Goal: Task Accomplishment & Management: Use online tool/utility

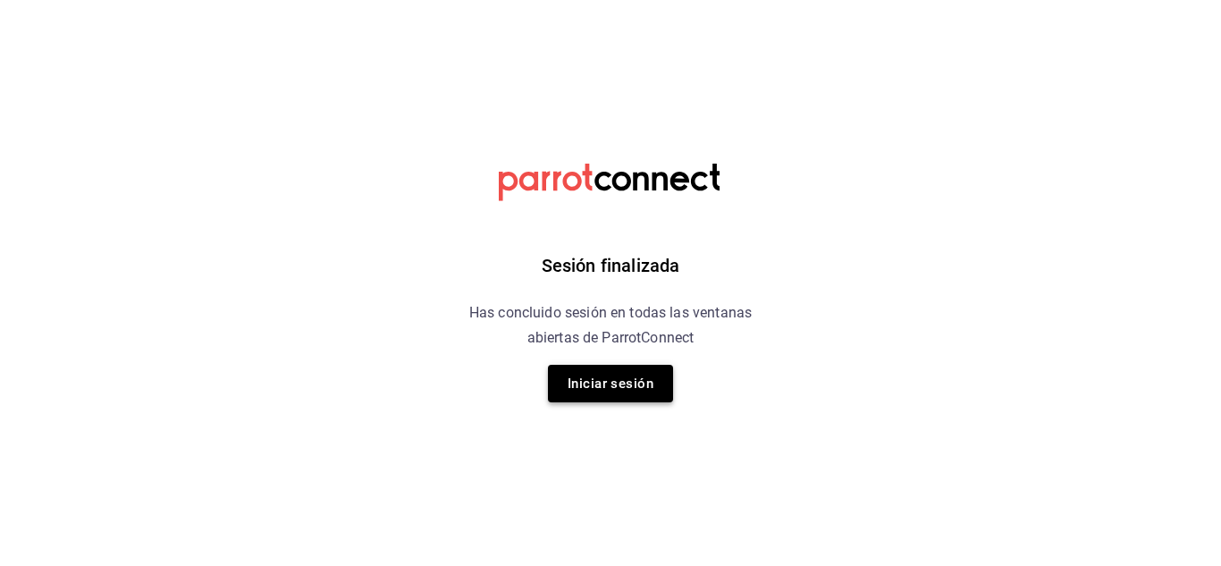
click at [618, 370] on button "Iniciar sesión" at bounding box center [610, 384] width 125 height 38
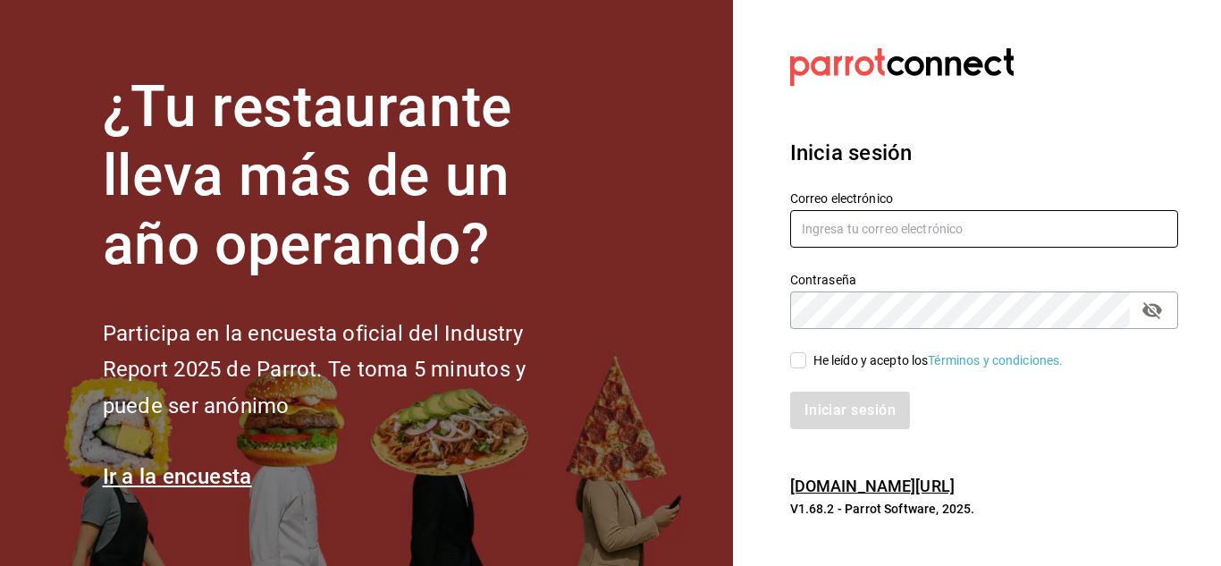
click at [840, 235] on input "text" at bounding box center [984, 229] width 388 height 38
type input "multiuser@adamanta.com"
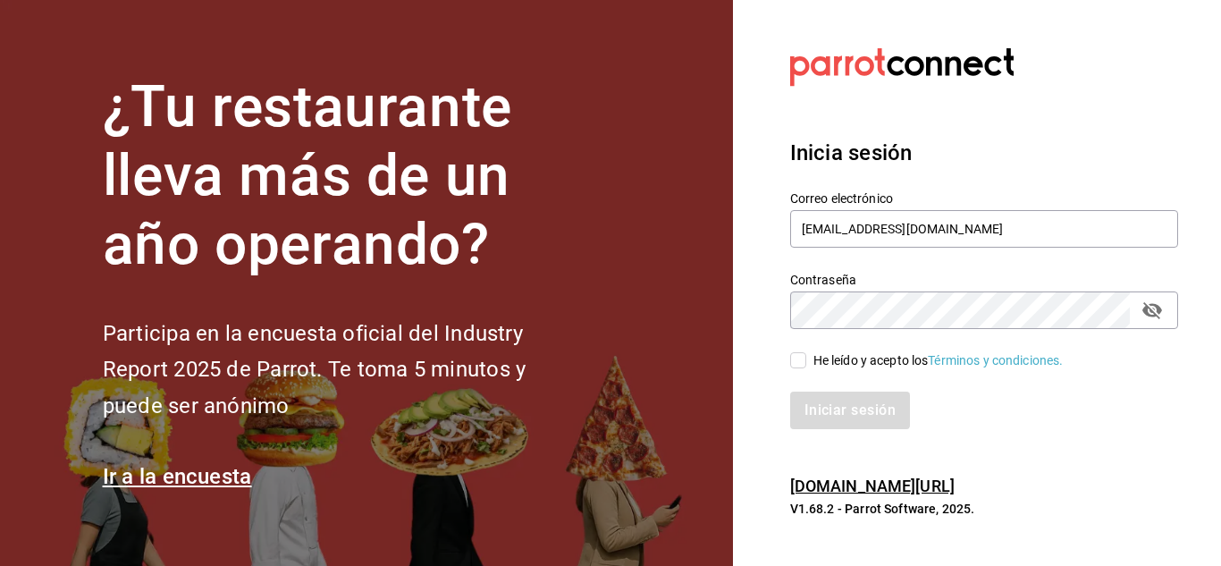
click at [805, 363] on input "He leído y acepto los Términos y condiciones." at bounding box center [798, 360] width 16 height 16
checkbox input "true"
click at [837, 410] on button "Iniciar sesión" at bounding box center [851, 411] width 122 height 38
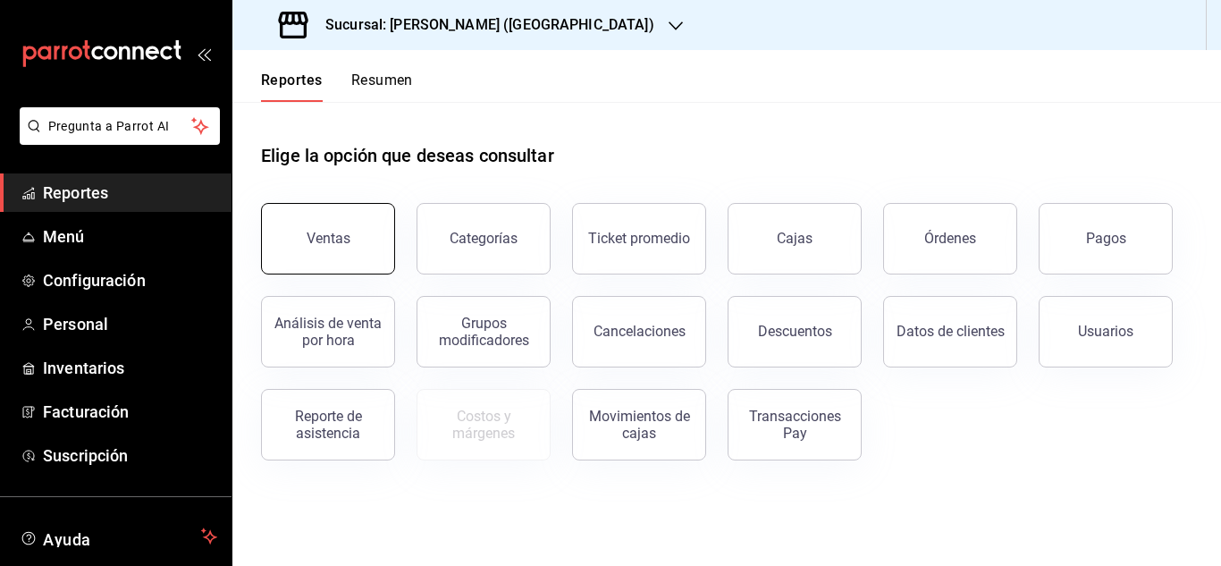
click at [338, 215] on button "Ventas" at bounding box center [328, 239] width 134 height 72
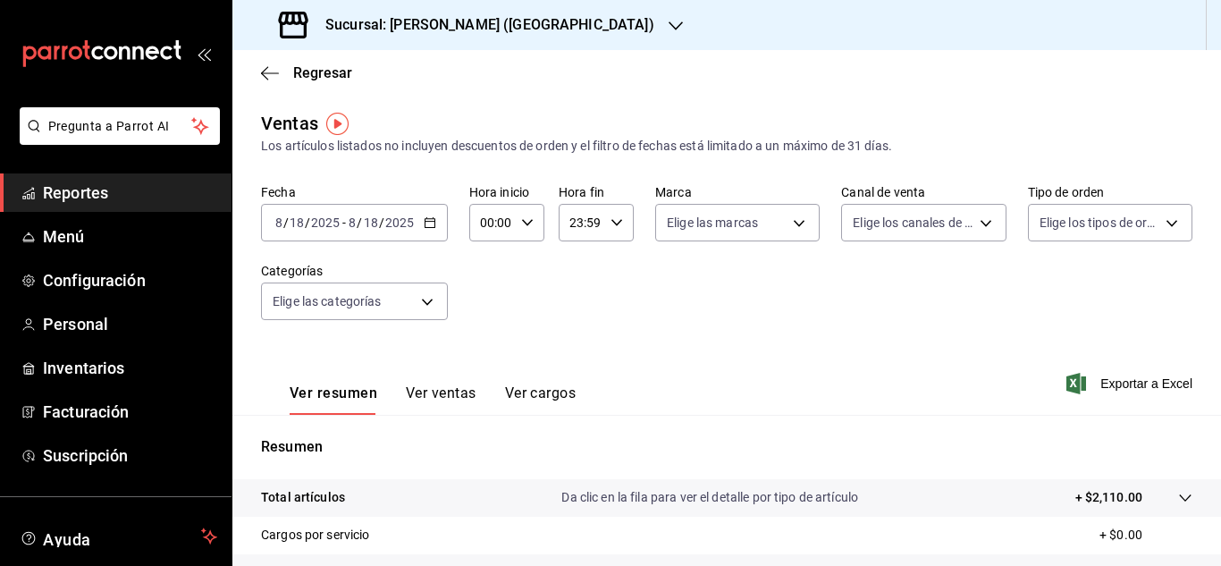
click at [424, 217] on icon "button" at bounding box center [430, 222] width 13 height 13
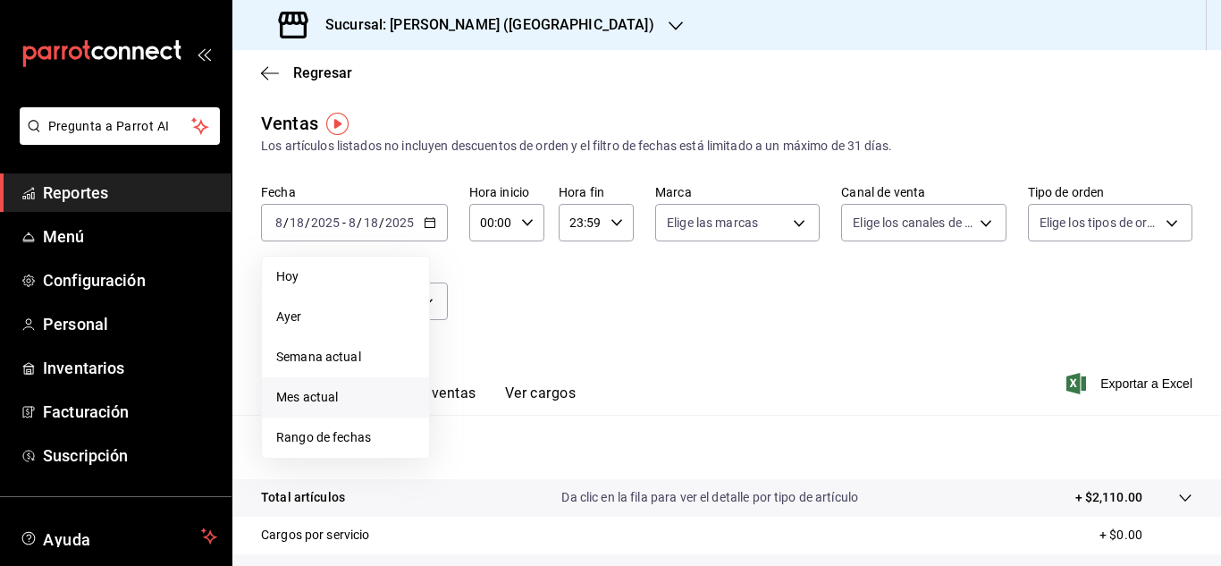
click at [332, 393] on span "Mes actual" at bounding box center [345, 397] width 139 height 19
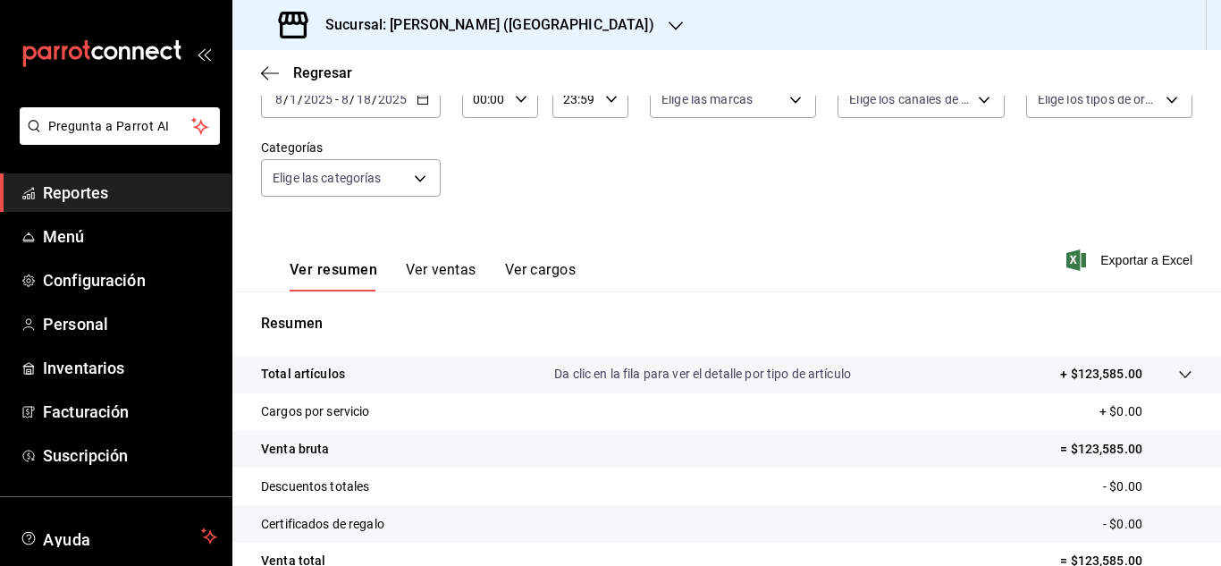
scroll to position [291, 0]
